Goal: Task Accomplishment & Management: Manage account settings

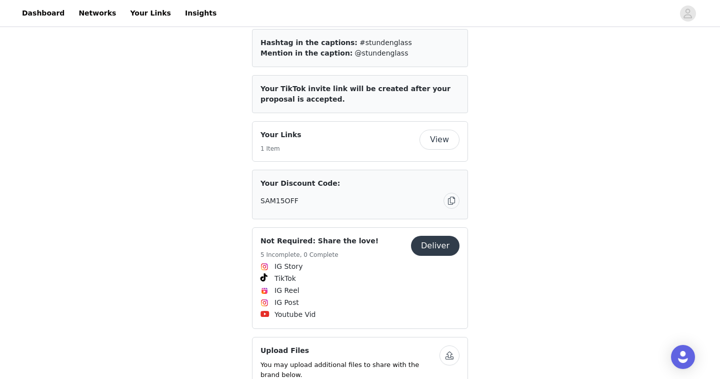
scroll to position [351, 0]
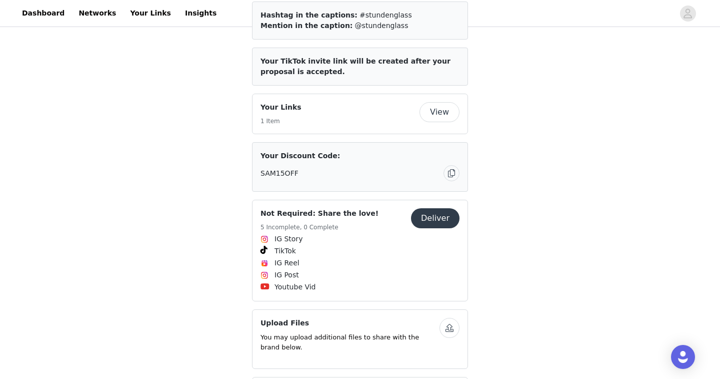
click at [455, 177] on button "button" at bounding box center [452, 173] width 16 height 16
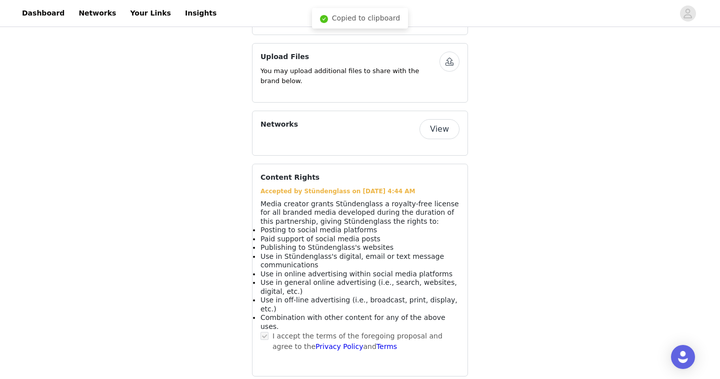
scroll to position [0, 0]
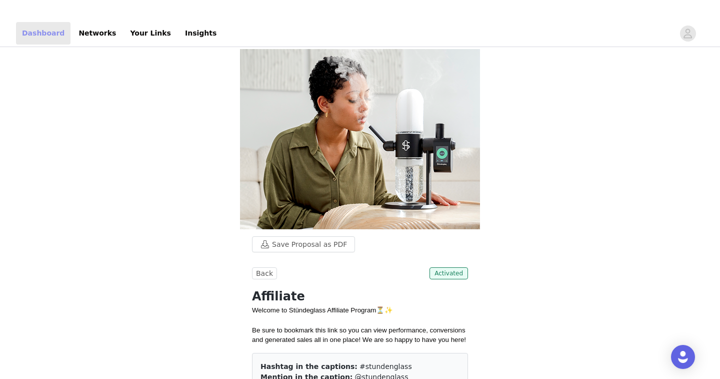
click at [43, 33] on link "Dashboard" at bounding box center [43, 33] width 55 height 23
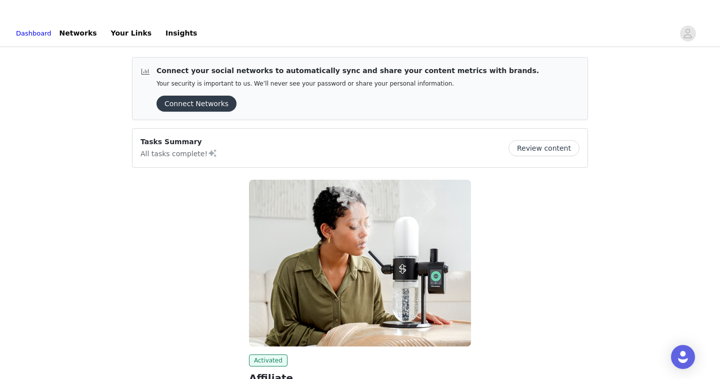
click at [92, 20] on header "Dashboard Networks Your Links Insights" at bounding box center [360, 33] width 720 height 27
click at [120, 28] on link "Your Links" at bounding box center [131, 33] width 53 height 23
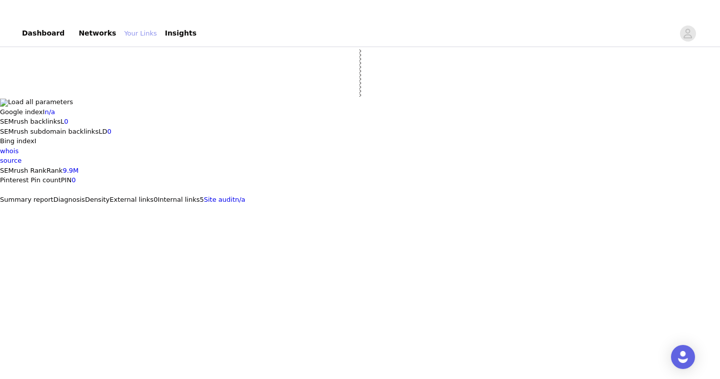
select select "12"
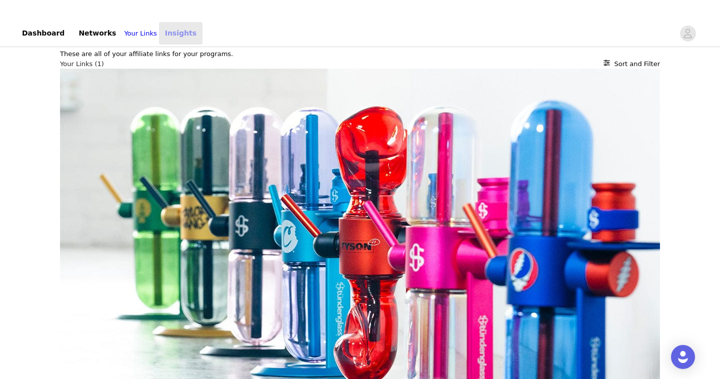
click at [183, 40] on link "Insights" at bounding box center [181, 33] width 44 height 23
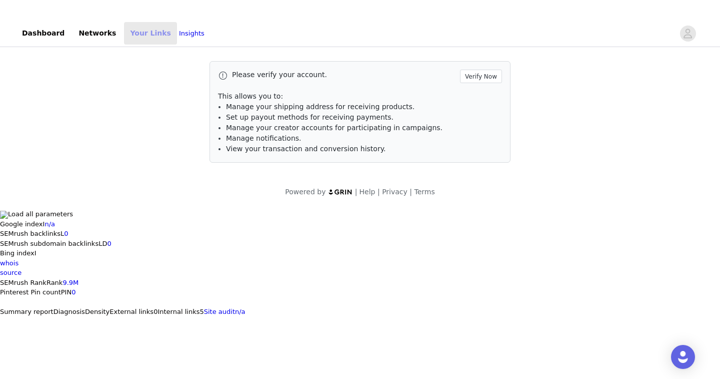
click at [159, 43] on link "Your Links" at bounding box center [150, 33] width 53 height 23
select select "12"
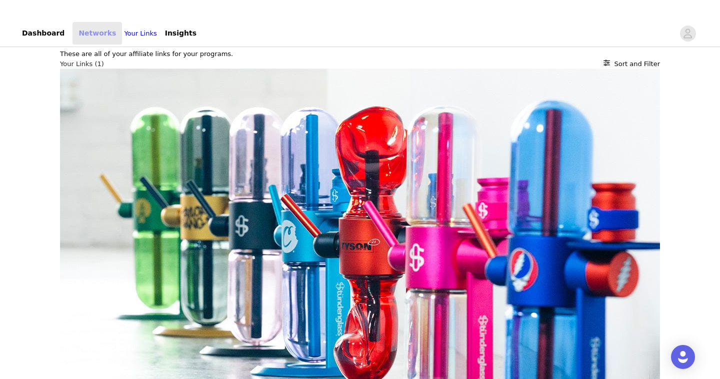
click at [93, 32] on link "Networks" at bounding box center [98, 33] width 50 height 23
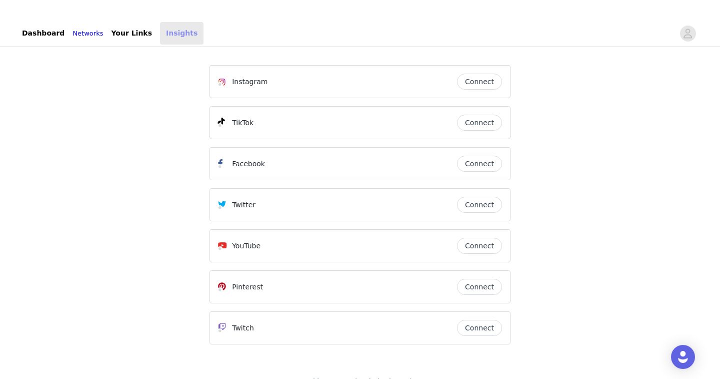
click at [169, 30] on link "Insights" at bounding box center [182, 33] width 44 height 23
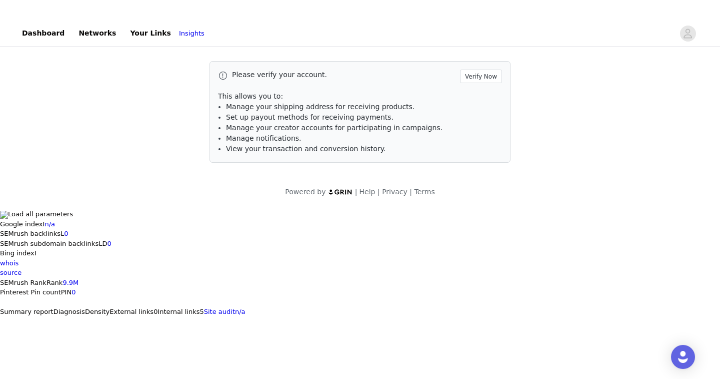
click at [45, 53] on div "Please verify your account. Verify Now This allows you to: Manage your shipping…" at bounding box center [360, 129] width 720 height 160
click at [50, 40] on link "Dashboard" at bounding box center [43, 33] width 55 height 23
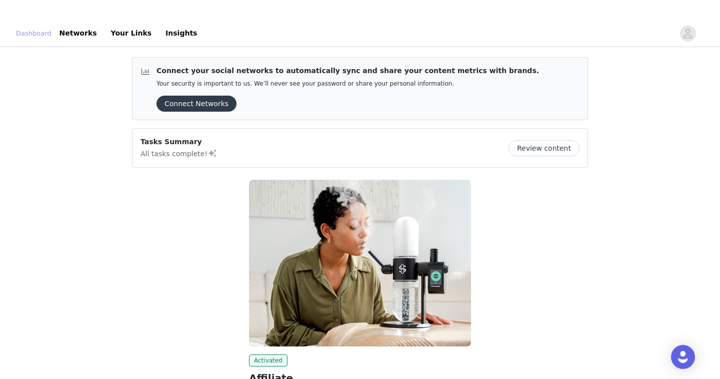
scroll to position [127, 0]
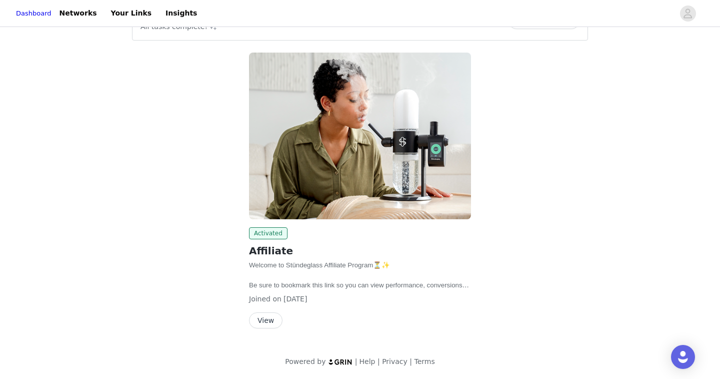
click at [266, 314] on button "View" at bounding box center [266, 320] width 34 height 16
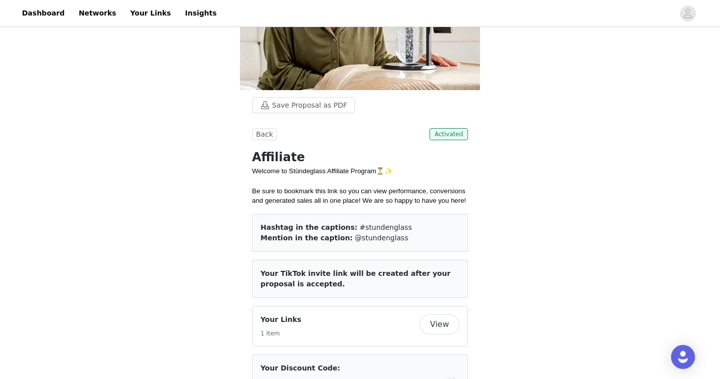
scroll to position [112, 0]
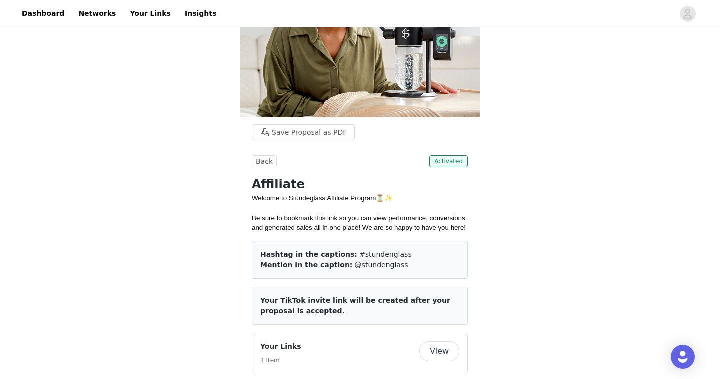
click at [390, 262] on div "Mention in the caption: @stundenglass" at bounding box center [360, 265] width 199 height 11
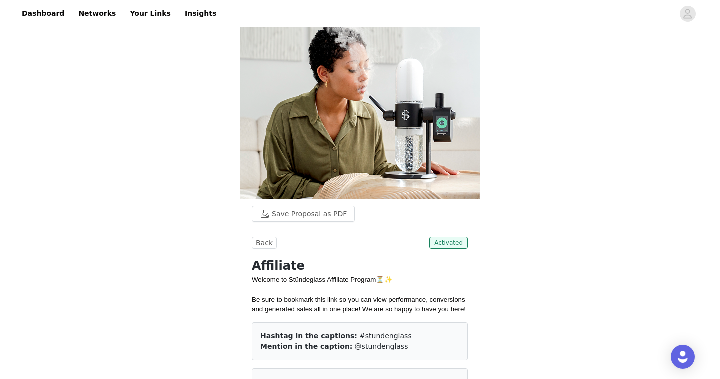
scroll to position [0, 0]
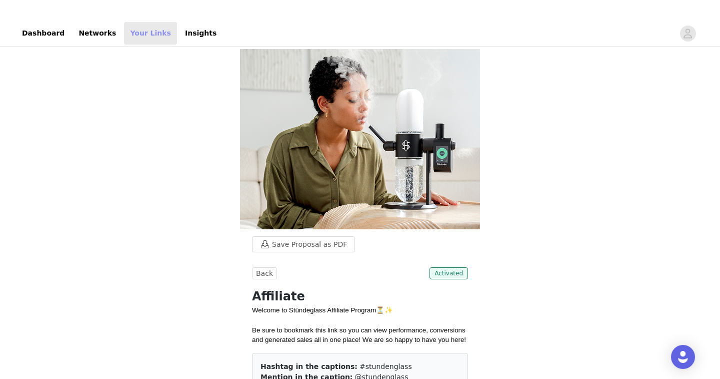
click at [139, 30] on link "Your Links" at bounding box center [150, 33] width 53 height 23
select select "12"
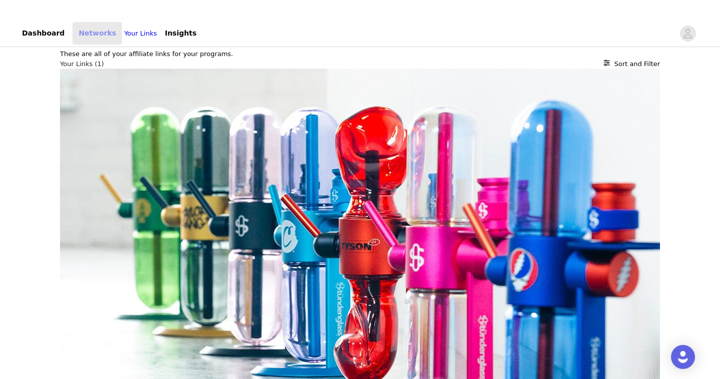
click at [75, 25] on link "Networks" at bounding box center [98, 33] width 50 height 23
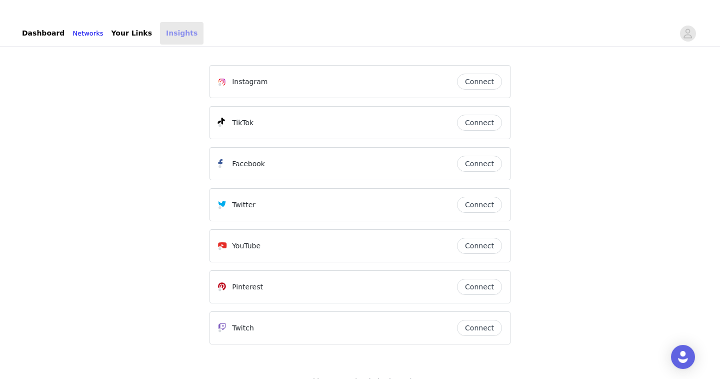
click at [183, 35] on link "Insights" at bounding box center [182, 33] width 44 height 23
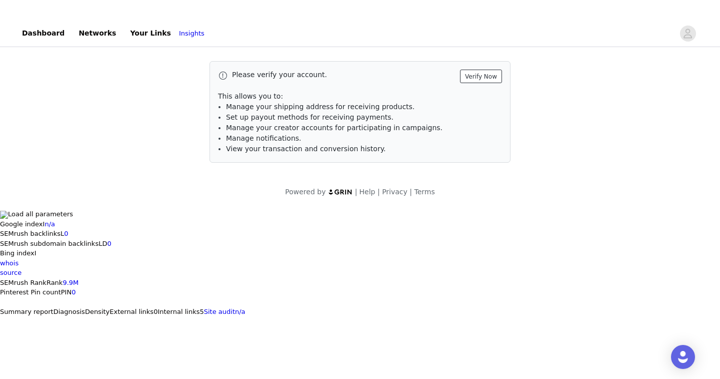
click at [477, 75] on button "Verify Now" at bounding box center [481, 77] width 42 height 14
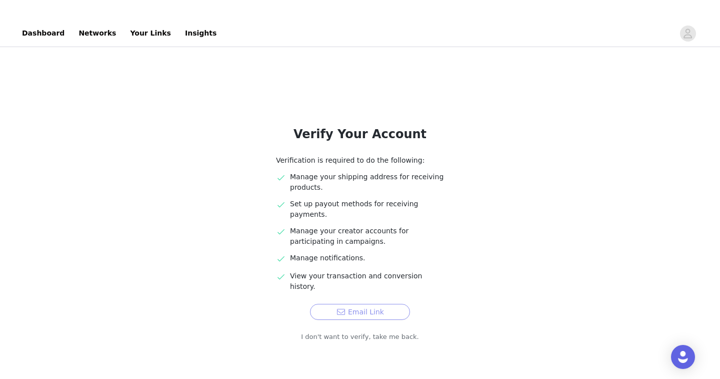
scroll to position [20, 0]
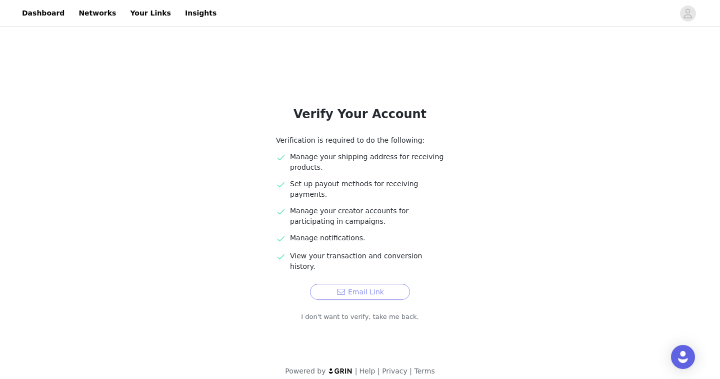
click at [358, 284] on button "Email Link" at bounding box center [360, 292] width 100 height 16
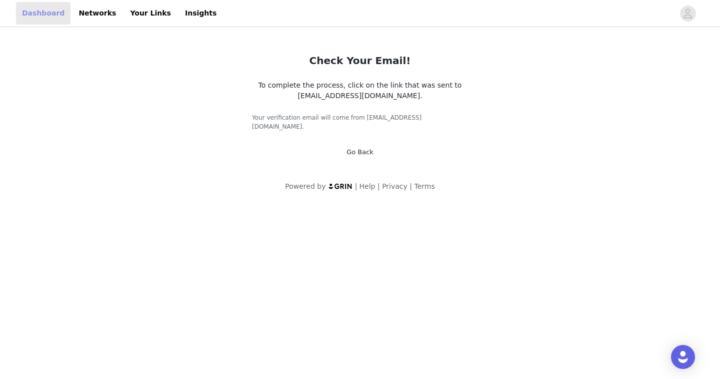
click at [37, 14] on link "Dashboard" at bounding box center [43, 13] width 55 height 23
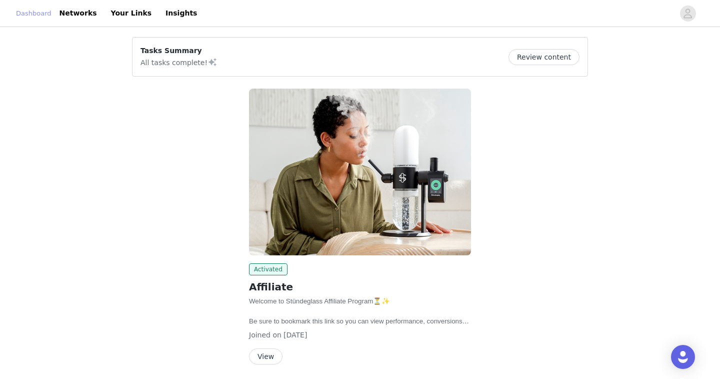
scroll to position [36, 0]
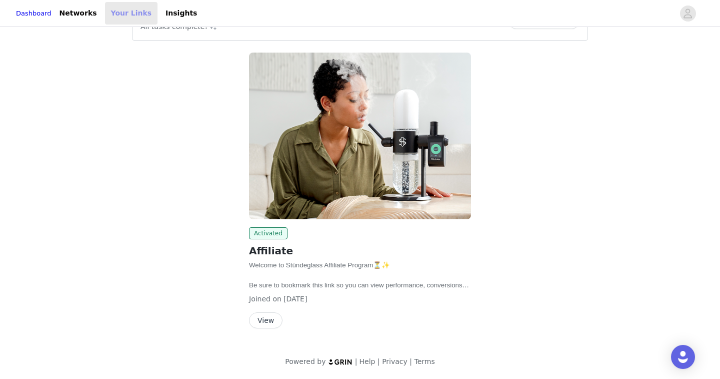
click at [141, 13] on link "Your Links" at bounding box center [131, 13] width 53 height 23
select select "12"
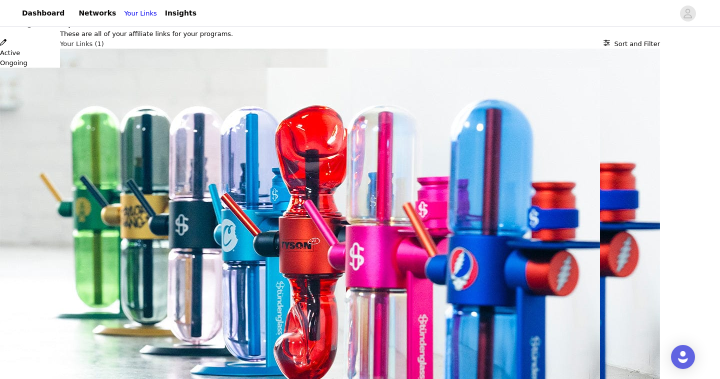
scroll to position [179, 0]
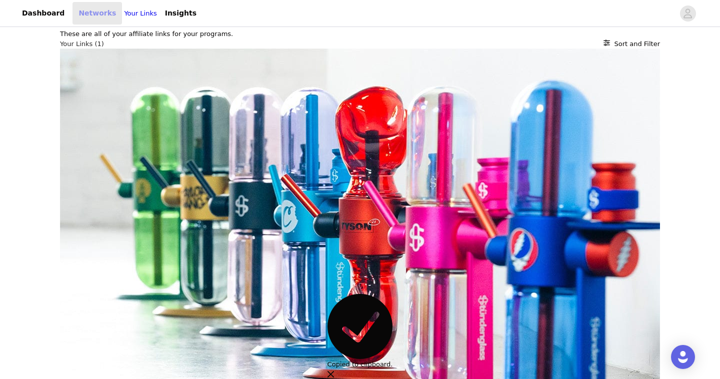
click at [88, 20] on link "Networks" at bounding box center [98, 13] width 50 height 23
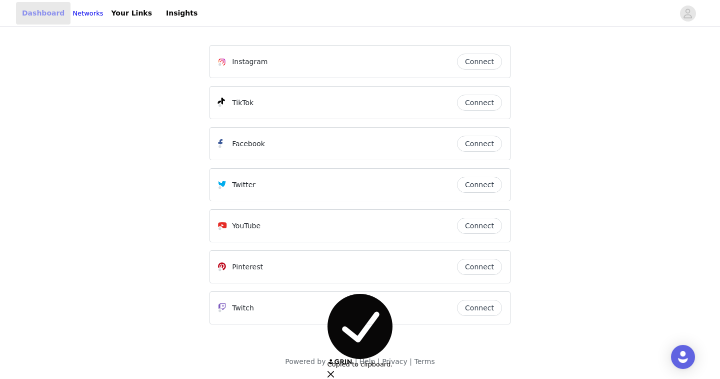
click at [58, 15] on link "Dashboard" at bounding box center [43, 13] width 55 height 23
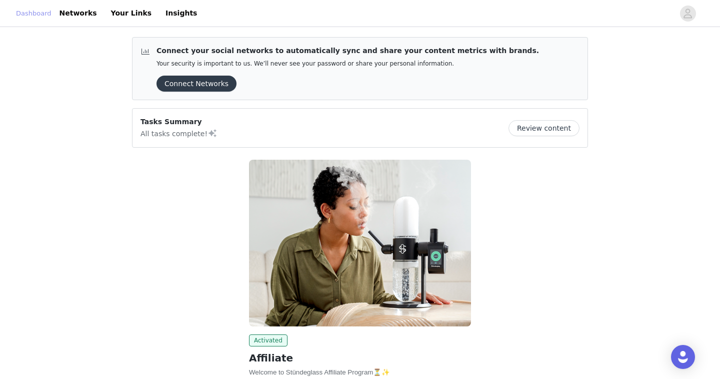
scroll to position [107, 0]
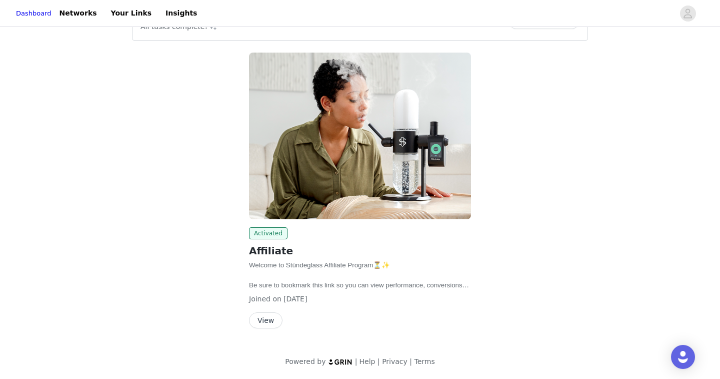
click at [261, 325] on button "View" at bounding box center [266, 320] width 34 height 16
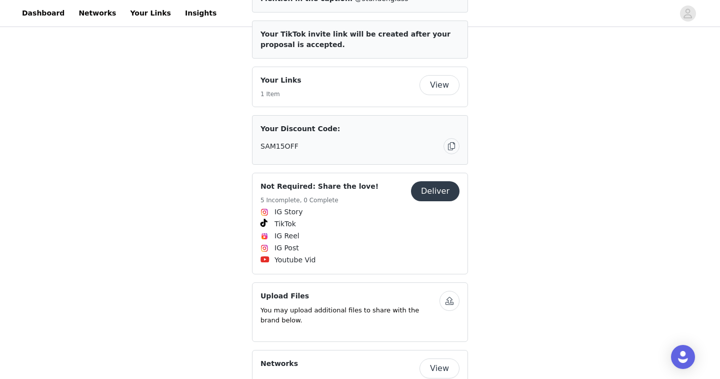
scroll to position [317, 0]
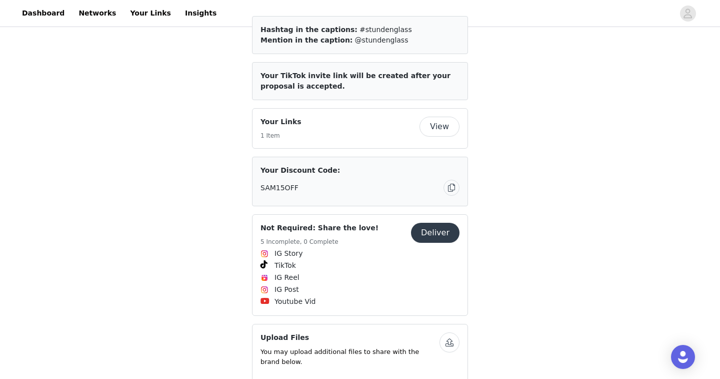
click at [449, 187] on button "button" at bounding box center [452, 188] width 16 height 16
click at [452, 186] on button "button" at bounding box center [452, 188] width 16 height 16
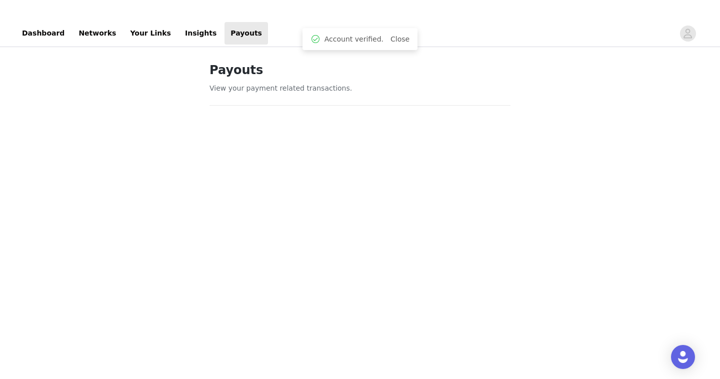
scroll to position [64, 0]
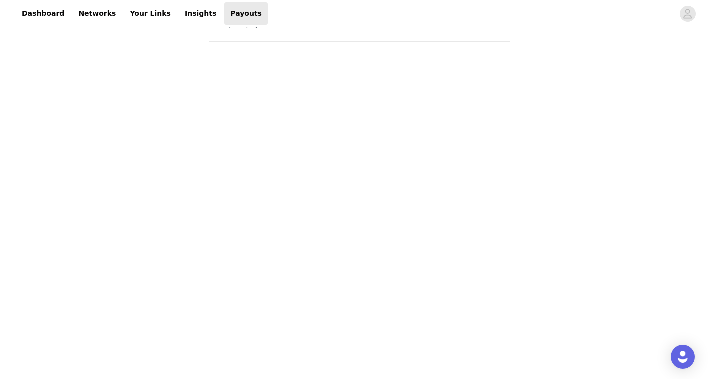
click at [570, 129] on div "Payouts View your payment related transactions. Payout Activity View and track …" at bounding box center [360, 365] width 720 height 761
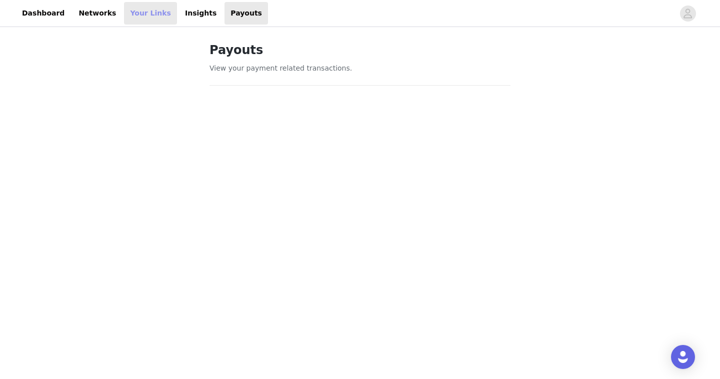
click at [137, 17] on link "Your Links" at bounding box center [150, 13] width 53 height 23
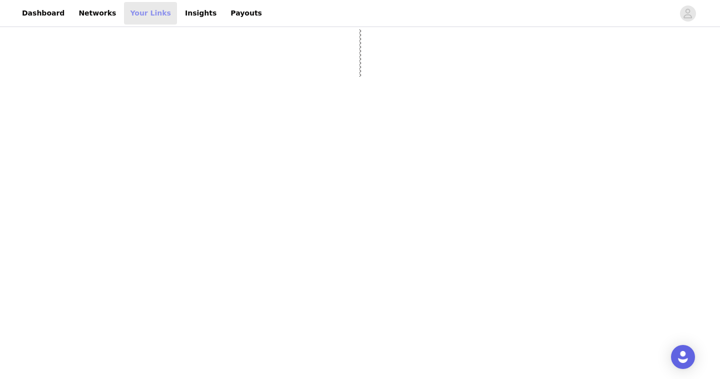
select select "12"
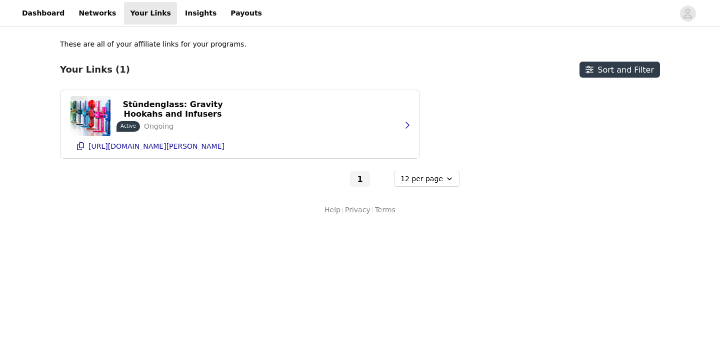
select select "12"
